Goal: Obtain resource: Obtain resource

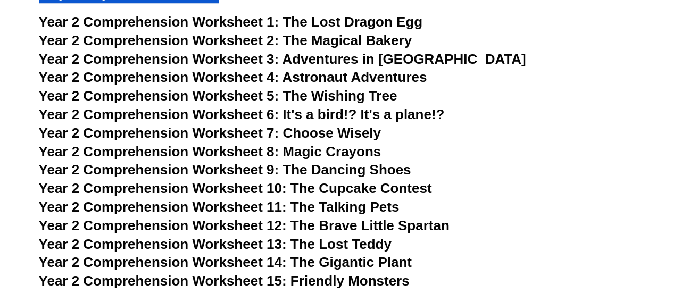
scroll to position [2544, 0]
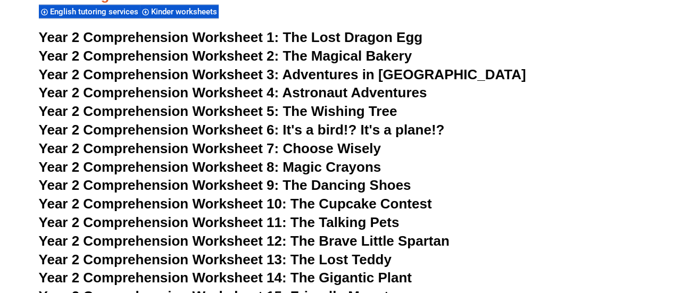
click at [359, 39] on span "The Lost Dragon Egg" at bounding box center [352, 37] width 140 height 16
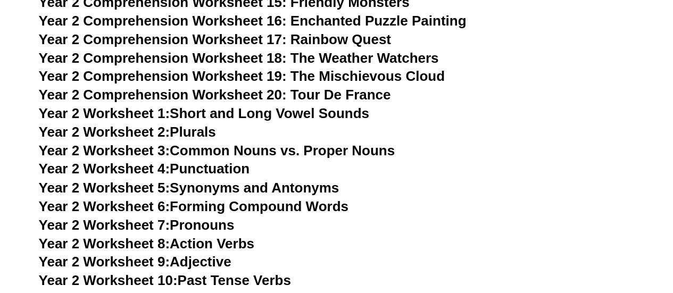
scroll to position [2842, 0]
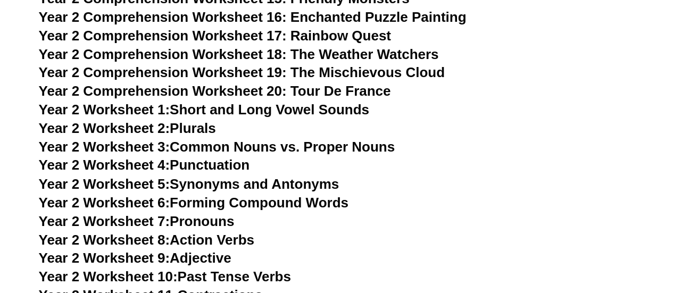
click at [211, 118] on h3 "Year 2 Worksheet 1: Short and Long Vowel Sounds" at bounding box center [337, 110] width 596 height 18
click at [206, 113] on link "Year 2 Worksheet 1: Short and Long Vowel Sounds" at bounding box center [204, 110] width 330 height 16
click at [131, 128] on span "Year 2 Worksheet 2:" at bounding box center [104, 128] width 131 height 16
click at [204, 149] on link "Year 2 Worksheet 3: Common Nouns vs. Proper Nouns" at bounding box center [217, 147] width 356 height 16
click at [206, 184] on link "Year 2 Worksheet 5: Synonyms and Antonyms" at bounding box center [189, 184] width 301 height 16
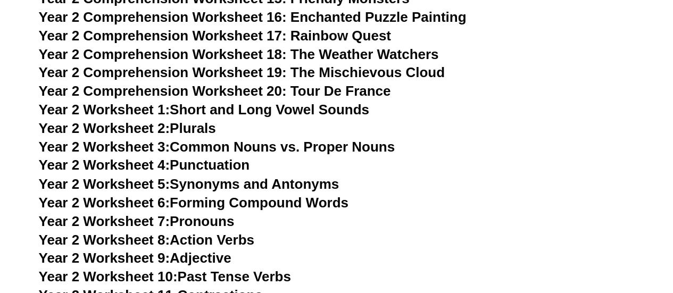
click at [245, 207] on link "Year 2 Worksheet 6: Forming Compound Words" at bounding box center [194, 202] width 310 height 16
click at [268, 275] on link "Year 2 Worksheet 10: Past Tense Verbs" at bounding box center [165, 276] width 252 height 16
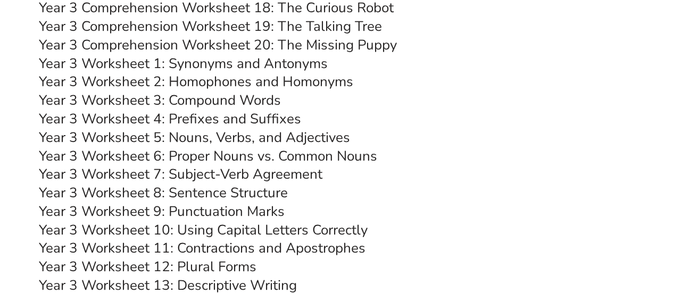
scroll to position [3744, 0]
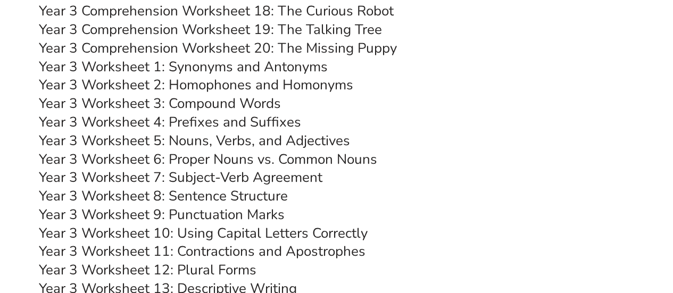
click at [270, 83] on link "Year 3 Worksheet 2: Homophones and Homonyms" at bounding box center [196, 85] width 314 height 19
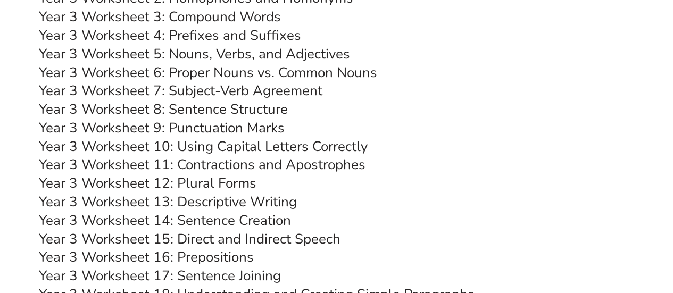
scroll to position [3784, 0]
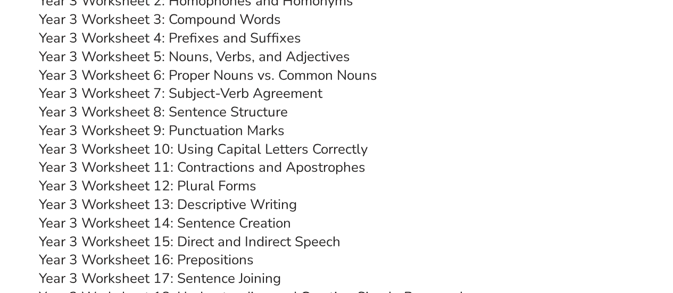
click at [201, 224] on link "Year 3 Worksheet 14: Sentence Creation" at bounding box center [165, 223] width 252 height 19
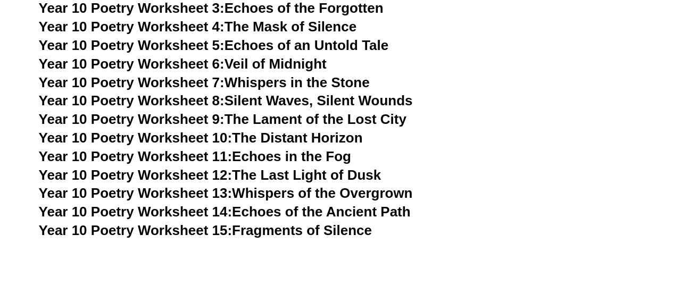
scroll to position [3787, 0]
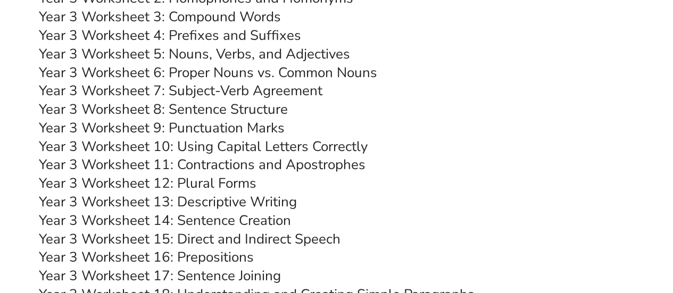
scroll to position [3784, 0]
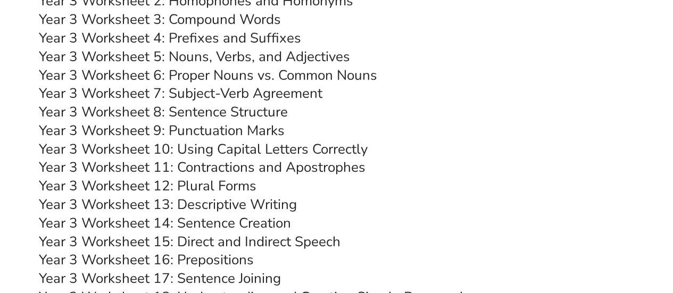
click at [260, 281] on link "Year 3 Worksheet 17: Sentence Joining" at bounding box center [160, 278] width 242 height 19
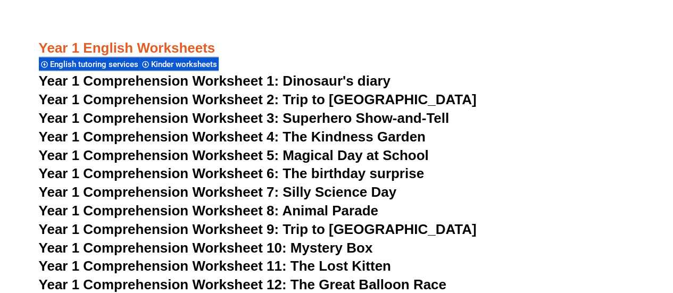
scroll to position [1220, 0]
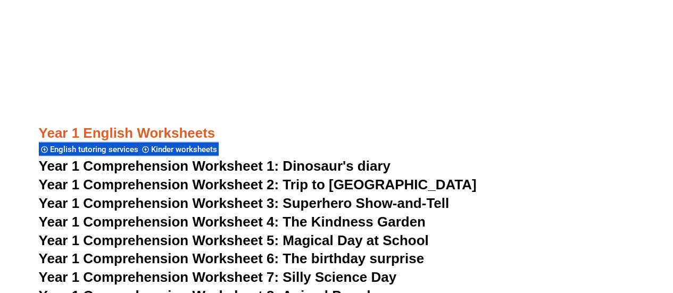
click at [365, 258] on span "Year 1 Comprehension Worksheet 6: The birthday surprise" at bounding box center [231, 259] width 385 height 16
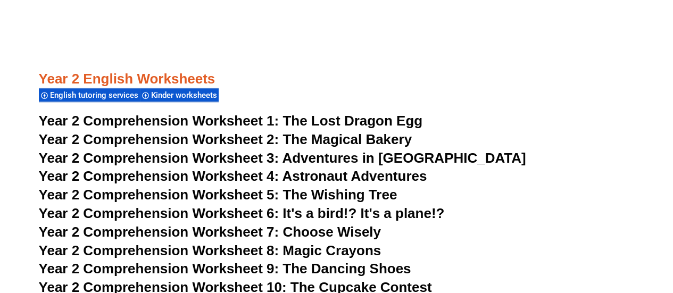
scroll to position [2472, 0]
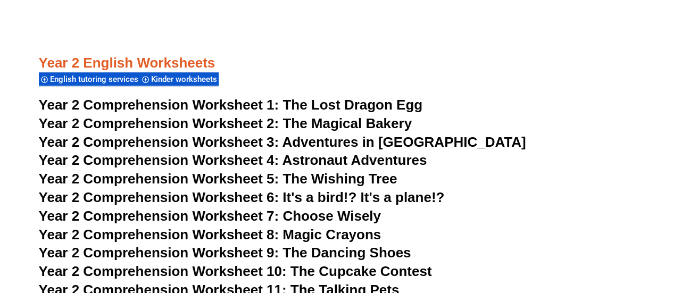
click at [381, 182] on span "The Wishing Tree" at bounding box center [339, 179] width 114 height 16
